Goal: Information Seeking & Learning: Learn about a topic

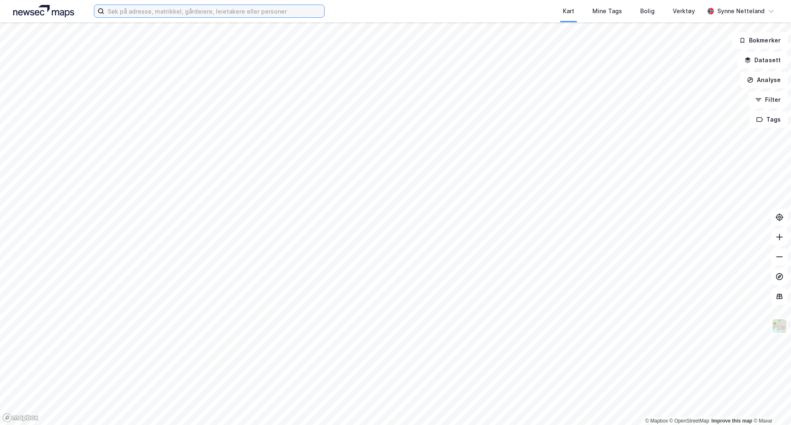
click at [155, 5] on input at bounding box center [214, 11] width 220 height 12
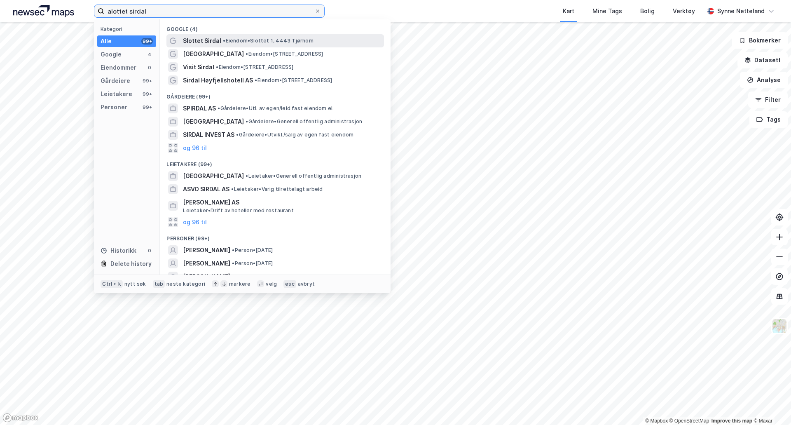
type input "alottet sirdal"
click at [197, 44] on span "Slottet Sirdal" at bounding box center [202, 41] width 38 height 10
